Goal: Book appointment/travel/reservation

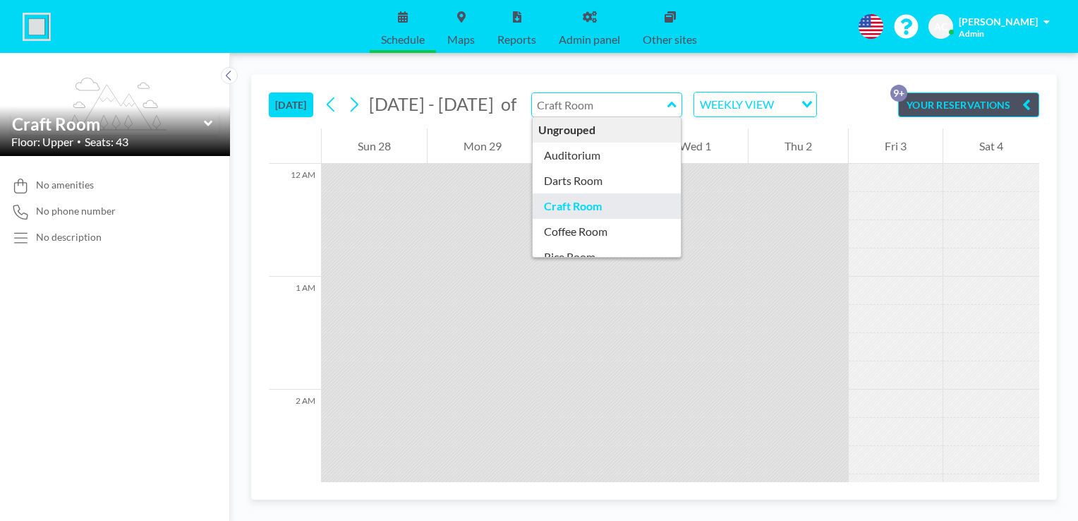
click at [560, 106] on input "text" at bounding box center [600, 104] width 136 height 23
type input "Auditorium"
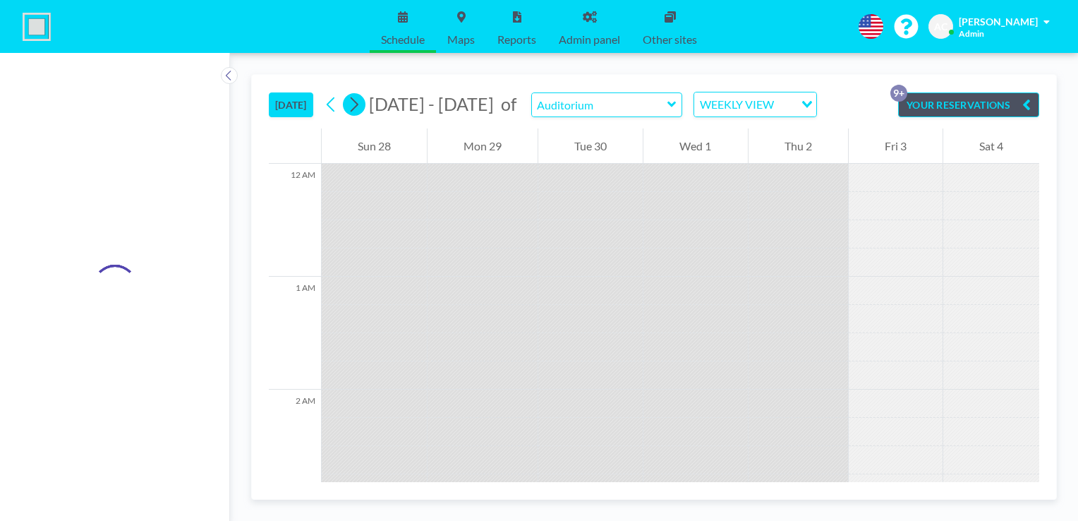
click at [356, 106] on icon at bounding box center [353, 104] width 13 height 21
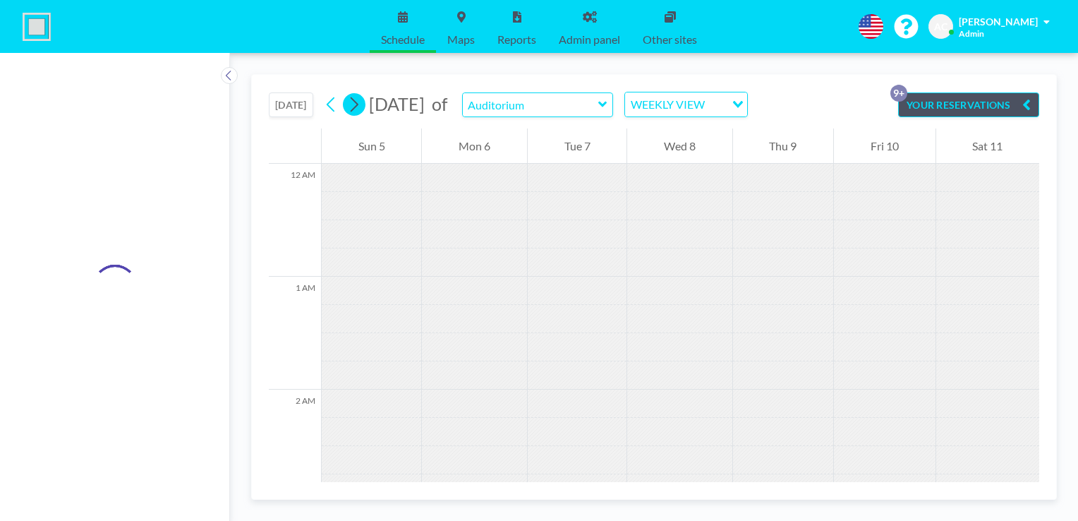
click at [356, 106] on icon at bounding box center [353, 104] width 13 height 21
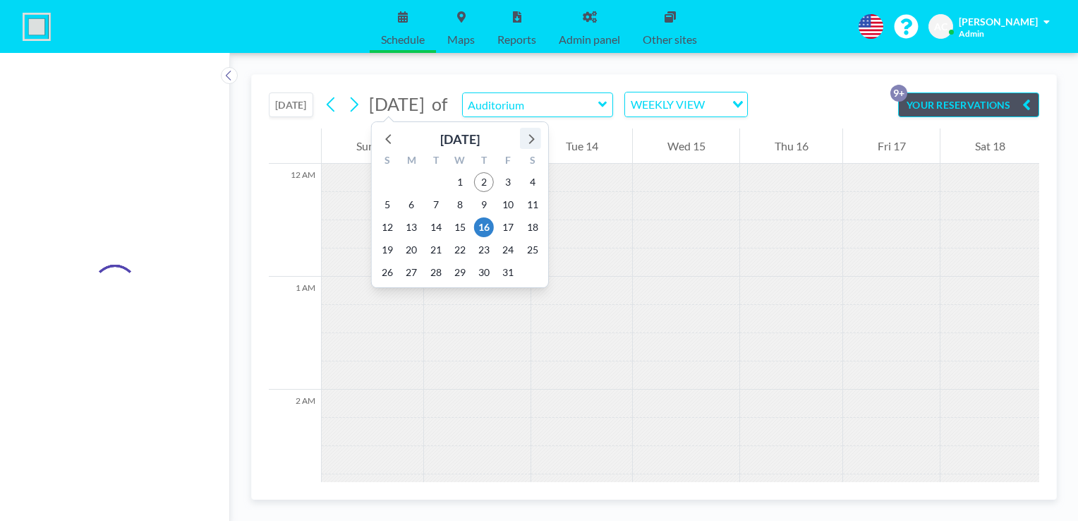
click at [534, 138] on icon at bounding box center [532, 139] width 6 height 10
click at [390, 204] on span "7" at bounding box center [388, 205] width 20 height 20
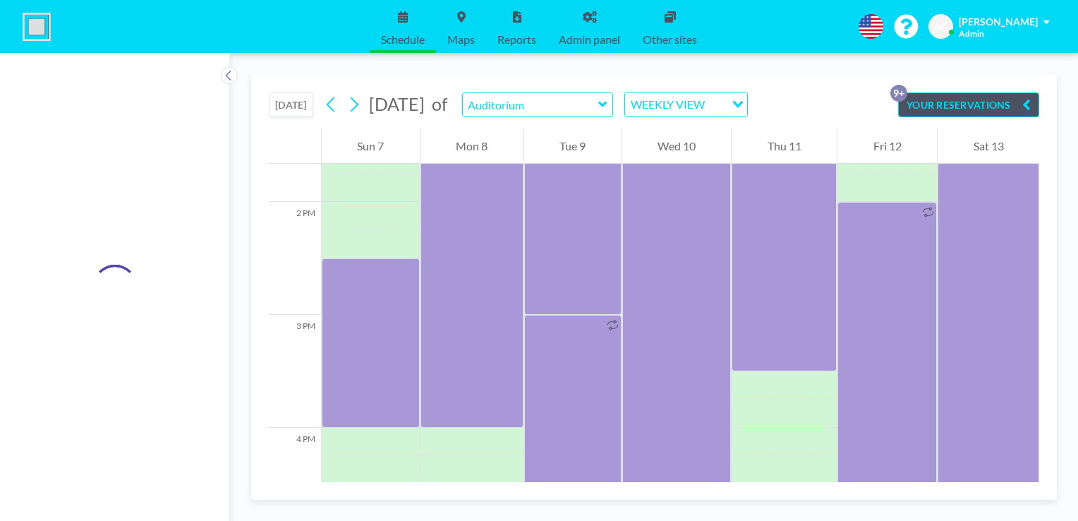
scroll to position [1557, 0]
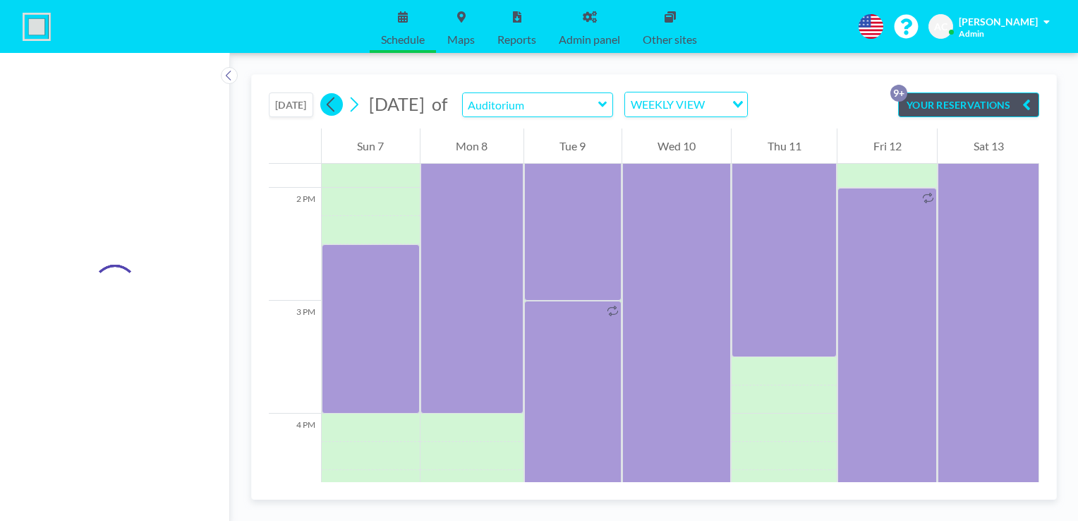
click at [329, 102] on icon at bounding box center [331, 104] width 13 height 21
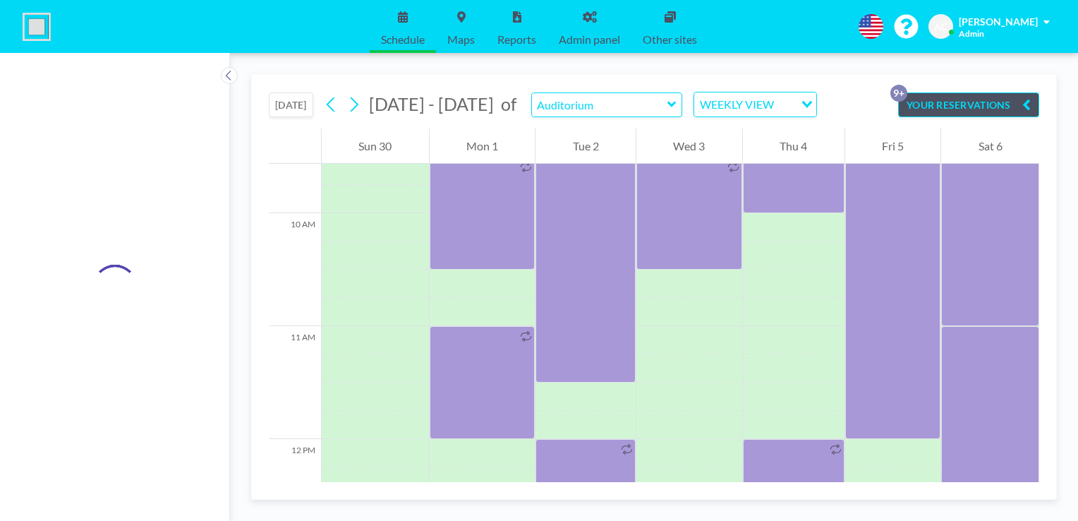
scroll to position [1170, 0]
